Goal: Find specific fact: Find specific fact

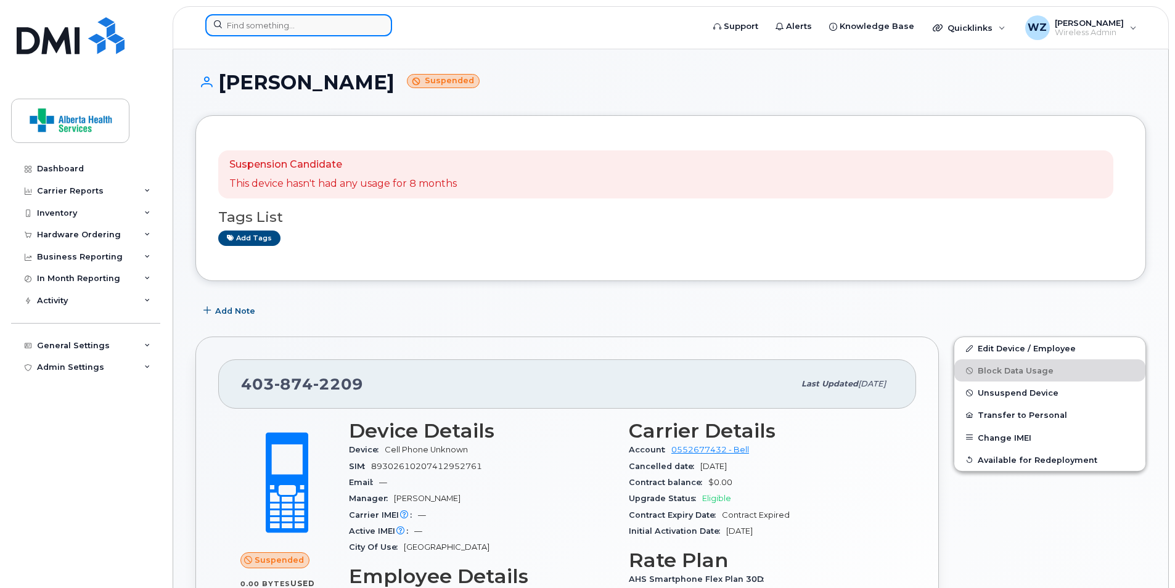
click at [266, 27] on input at bounding box center [298, 25] width 187 height 22
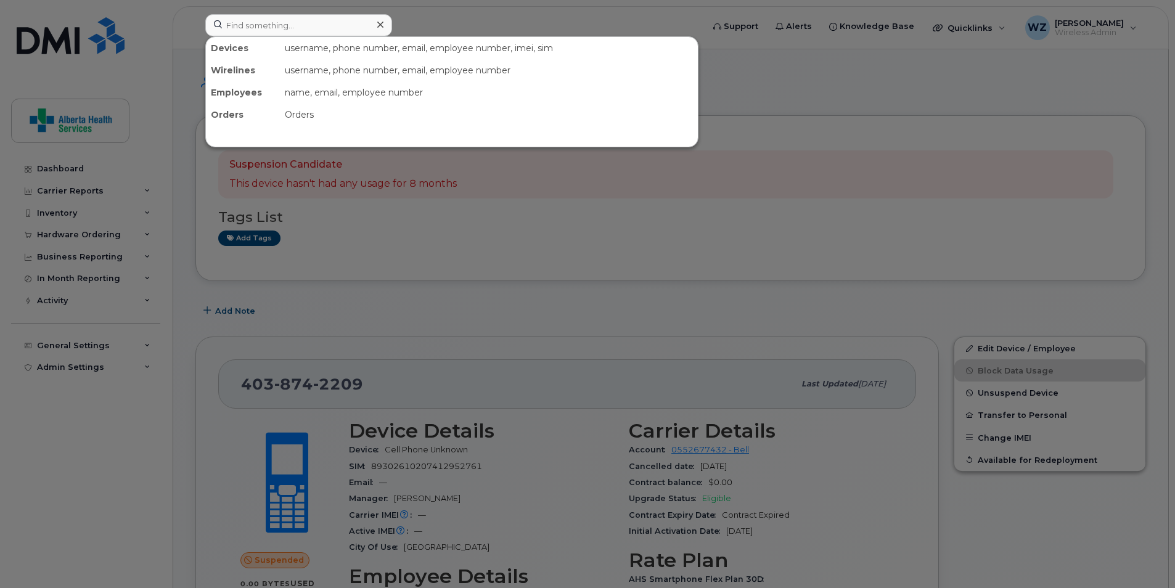
click at [869, 84] on div at bounding box center [587, 294] width 1175 height 588
paste input "[PHONE_NUMBER]"
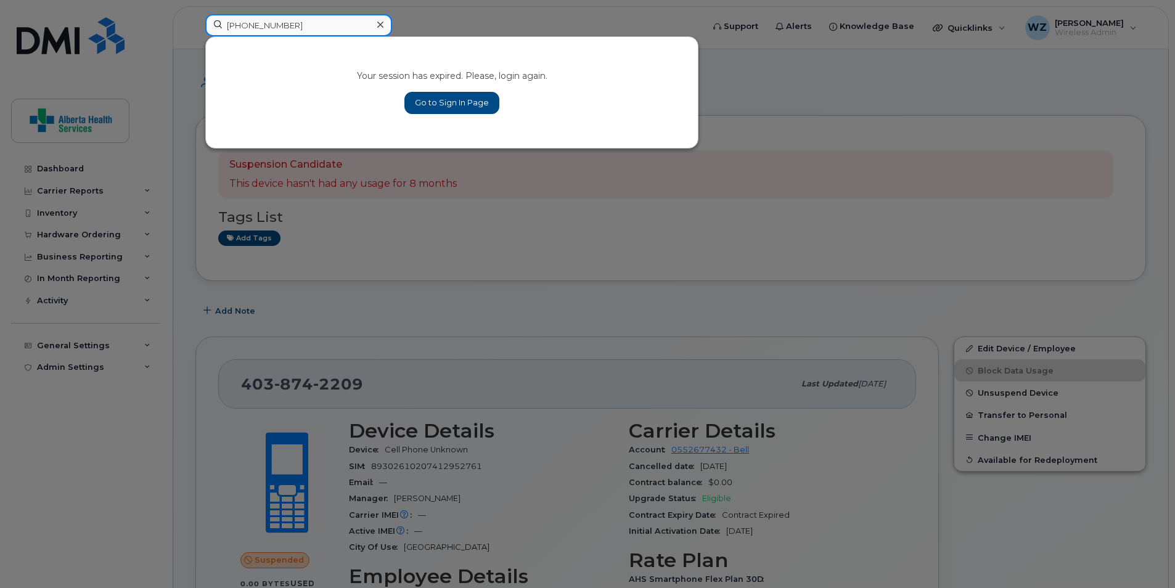
type input "[PHONE_NUMBER]"
click at [436, 99] on link "Go to Sign In Page" at bounding box center [451, 103] width 95 height 22
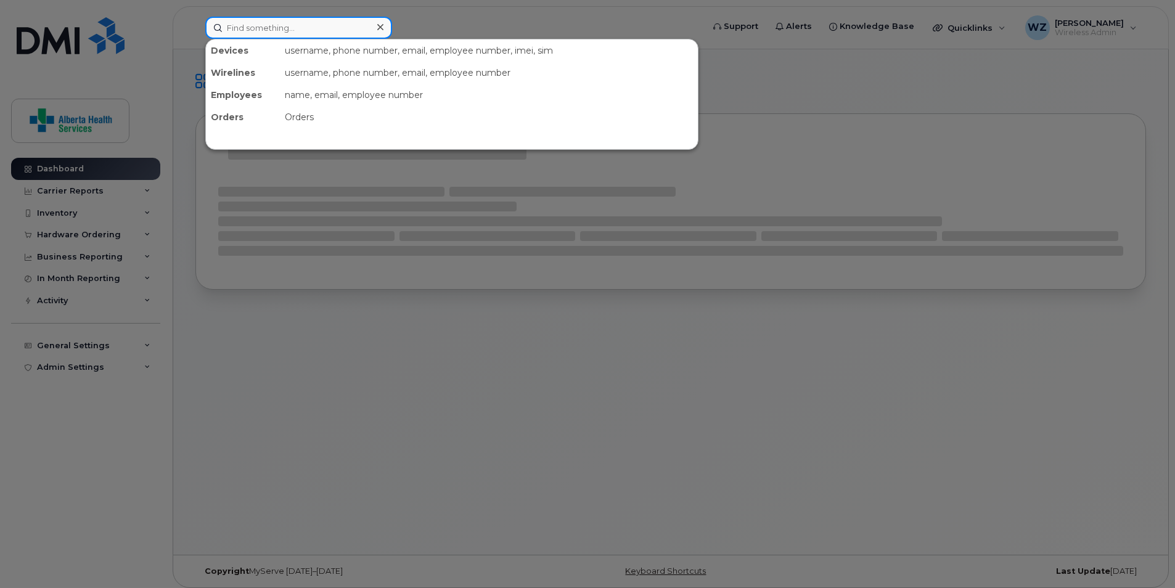
paste input "[PHONE_NUMBER]"
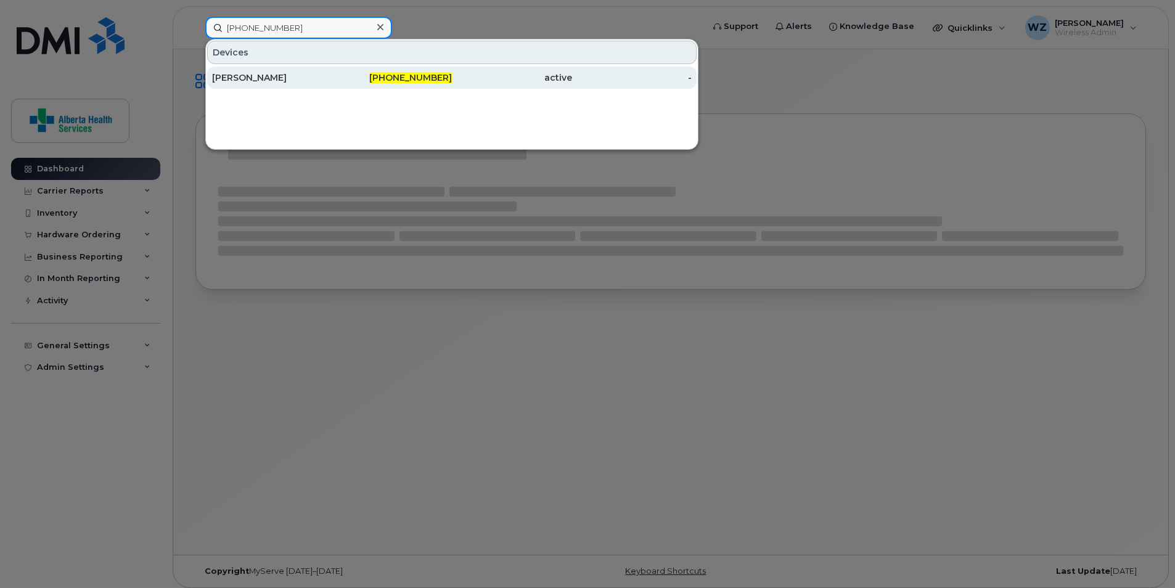
type input "[PHONE_NUMBER]"
click at [272, 84] on div "Lori Smith" at bounding box center [272, 78] width 120 height 22
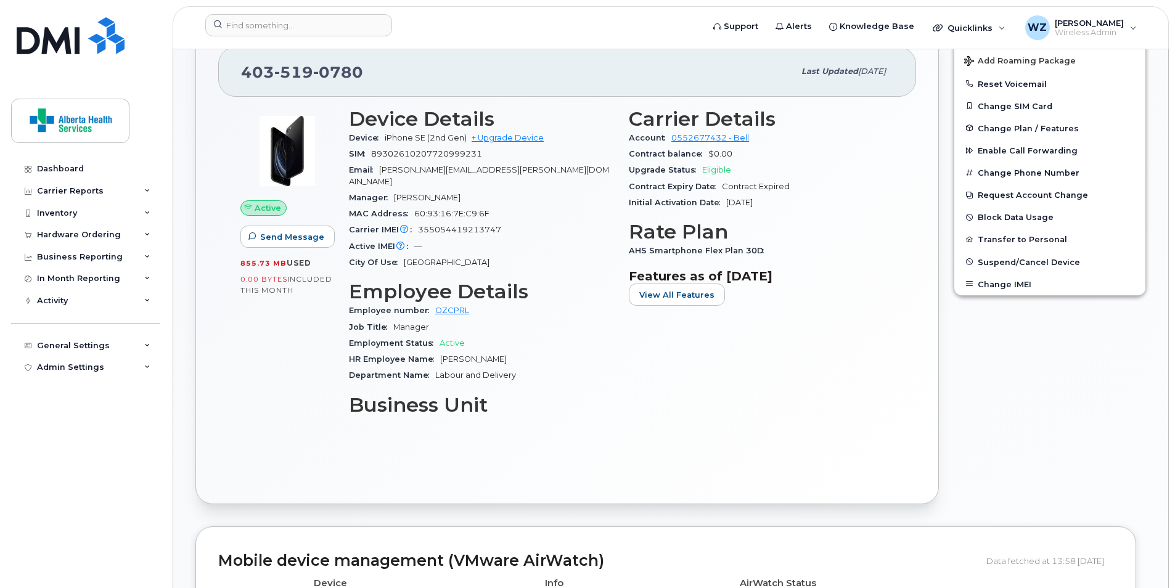
scroll to position [616, 0]
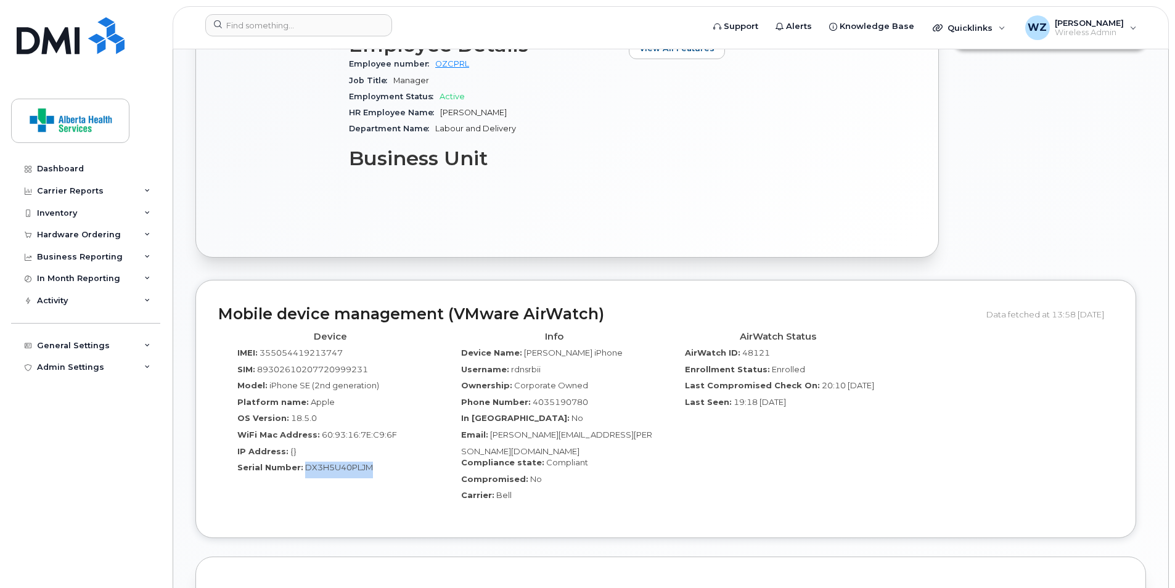
drag, startPoint x: 374, startPoint y: 457, endPoint x: 303, endPoint y: 456, distance: 70.3
click at [303, 462] on div "Serial Number: DX3H5U40PLJM" at bounding box center [329, 470] width 205 height 17
copy span "DX3H5U40PLJM"
